Goal: Obtain resource: Download file/media

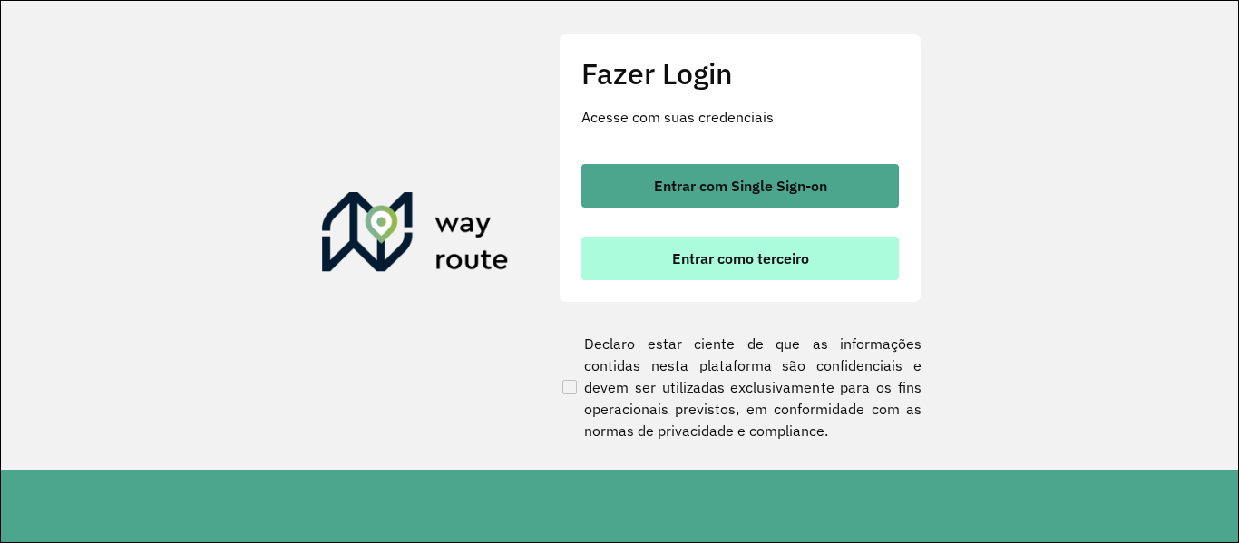
click at [777, 275] on button "Entrar como terceiro" at bounding box center [739, 259] width 317 height 44
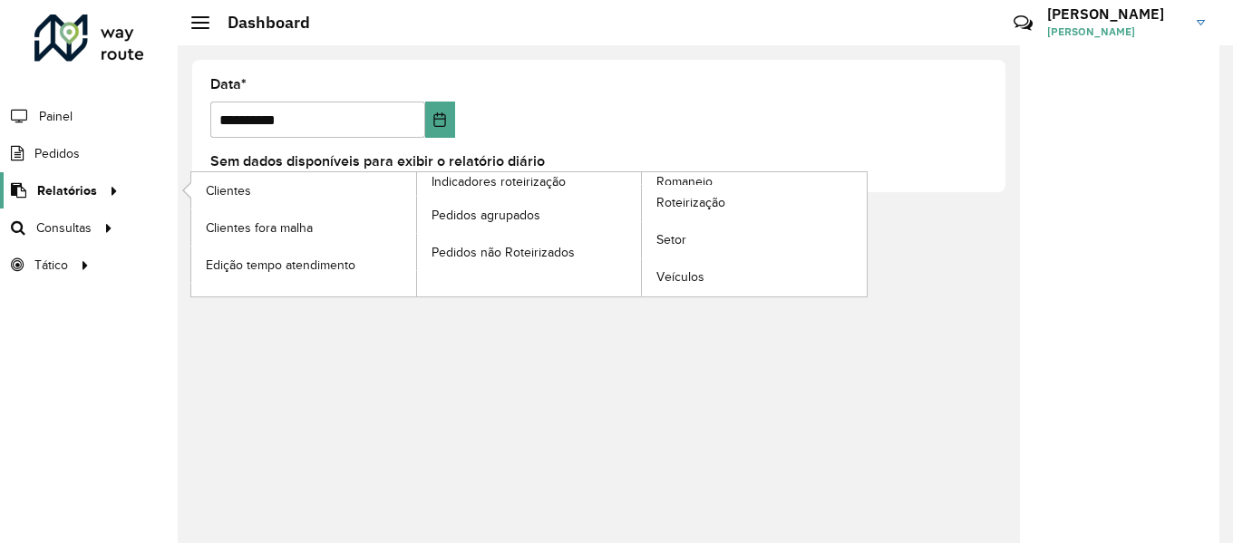
click at [98, 204] on link "Relatórios" at bounding box center [62, 190] width 124 height 36
click at [682, 181] on span "Romaneio" at bounding box center [685, 181] width 59 height 19
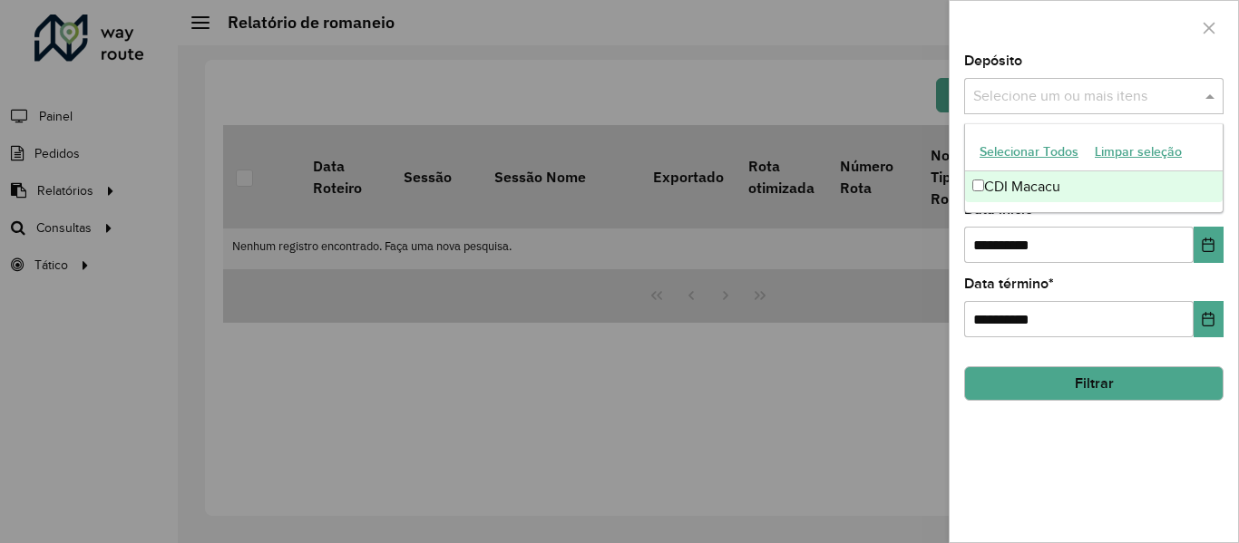
click at [1128, 107] on input "text" at bounding box center [1084, 97] width 232 height 22
click at [970, 187] on div "CDI Macacu" at bounding box center [1093, 186] width 257 height 31
click at [1017, 390] on button "Filtrar" at bounding box center [1093, 383] width 259 height 34
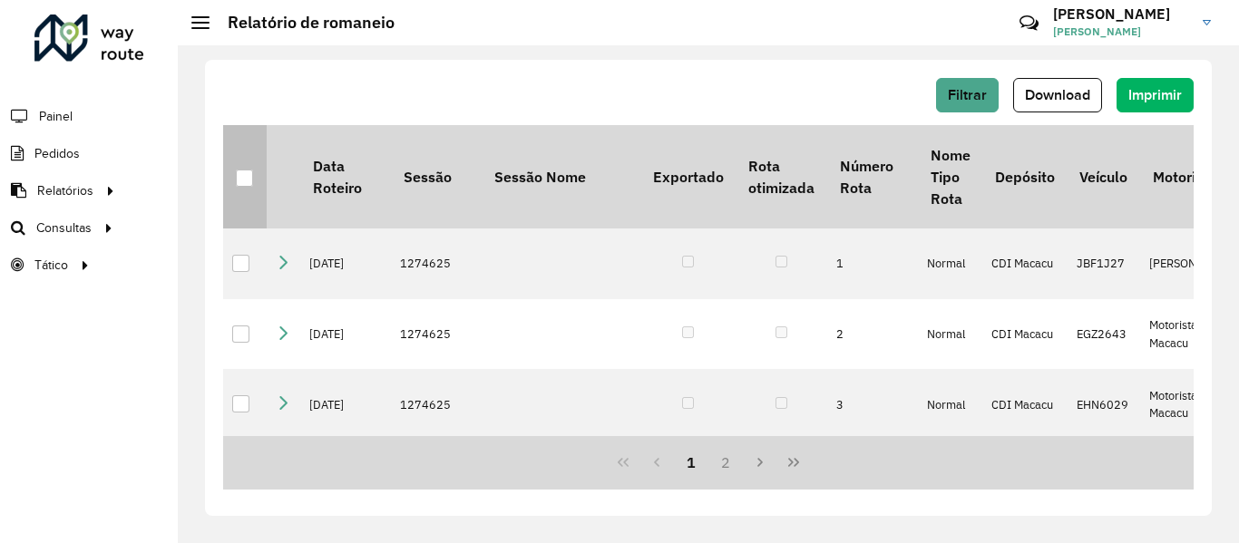
click at [251, 172] on div at bounding box center [244, 178] width 17 height 17
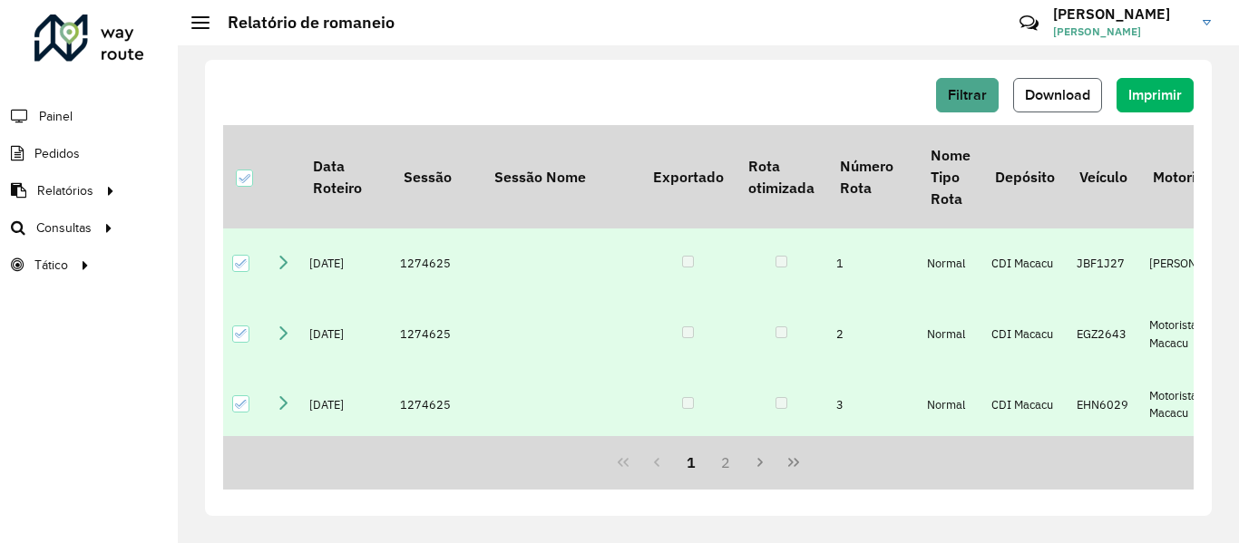
click at [1062, 107] on button "Download" at bounding box center [1057, 95] width 89 height 34
